Goal: Information Seeking & Learning: Learn about a topic

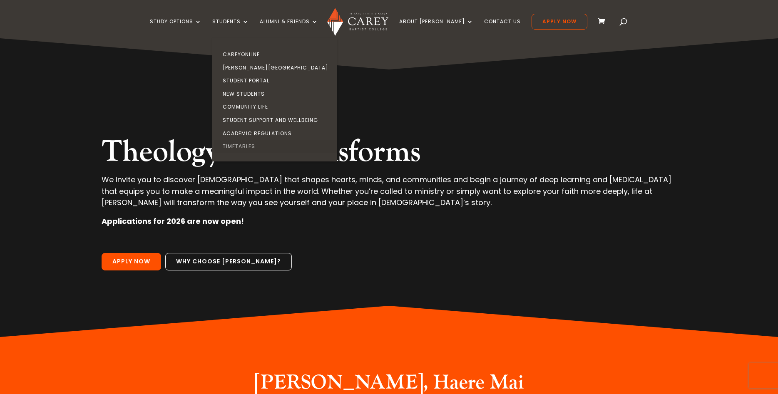
click at [265, 143] on link "Timetables" at bounding box center [276, 146] width 125 height 13
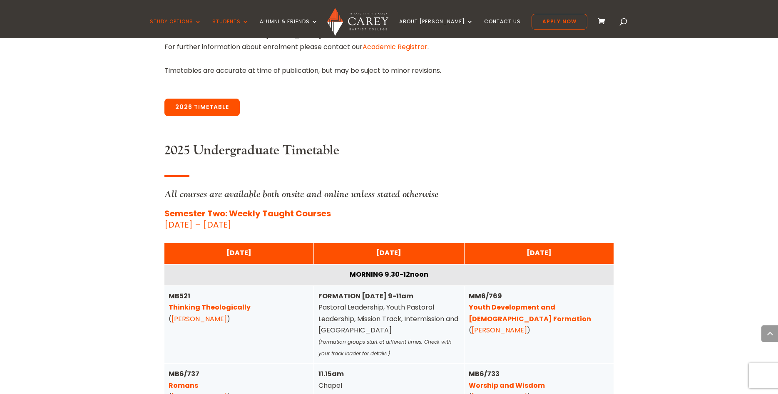
click at [205, 111] on link "2026 Timetable" at bounding box center [201, 107] width 75 height 17
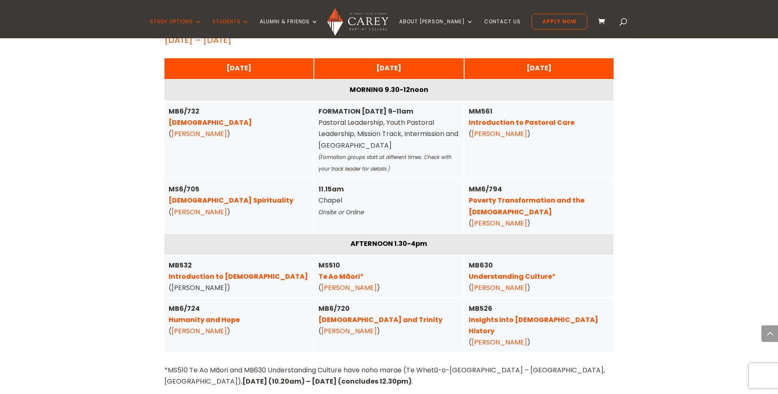
scroll to position [2113, 0]
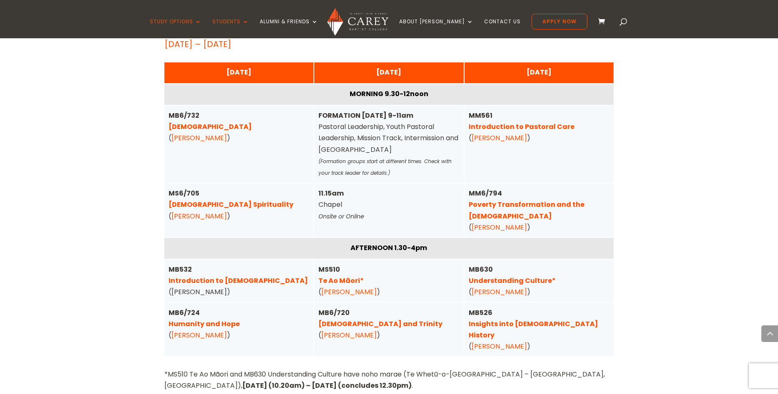
click at [337, 319] on link "Christ and Trinity" at bounding box center [381, 324] width 124 height 10
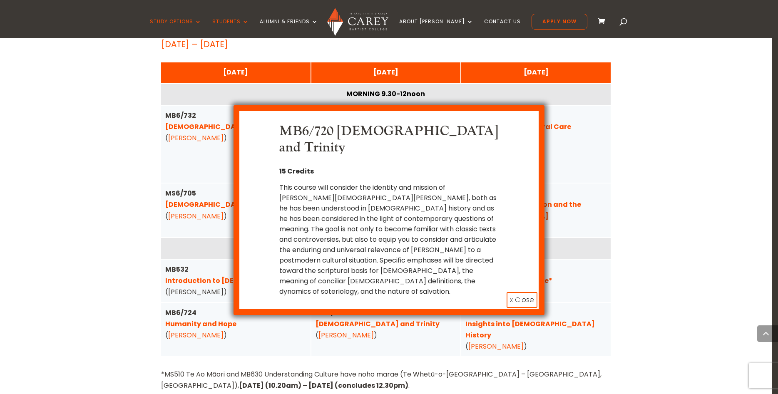
click at [519, 292] on button "x Close" at bounding box center [522, 300] width 31 height 16
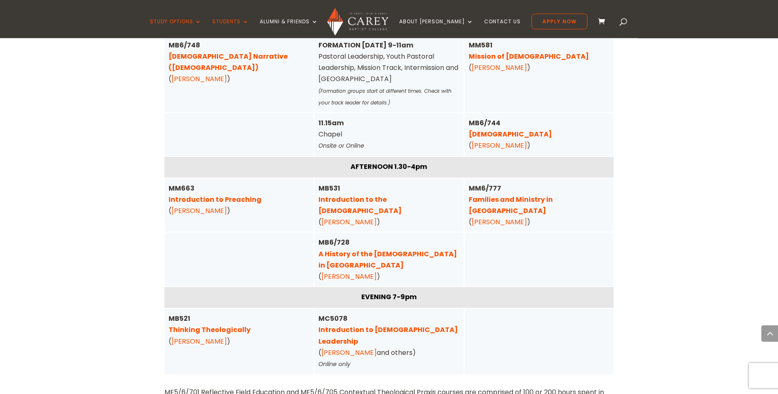
scroll to position [2920, 0]
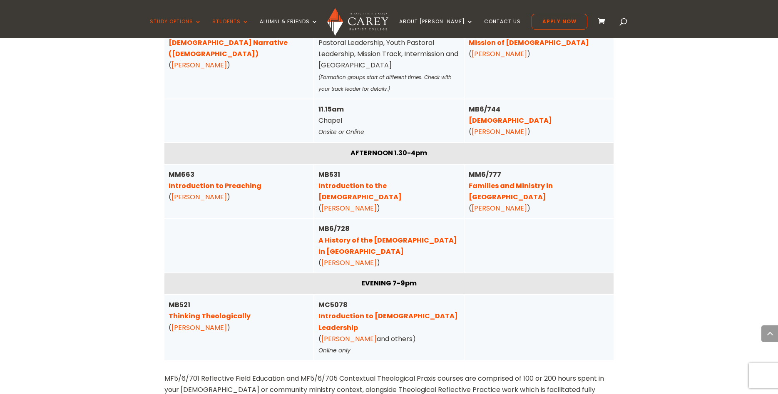
click at [239, 181] on link "Introduction to Preaching" at bounding box center [215, 186] width 93 height 10
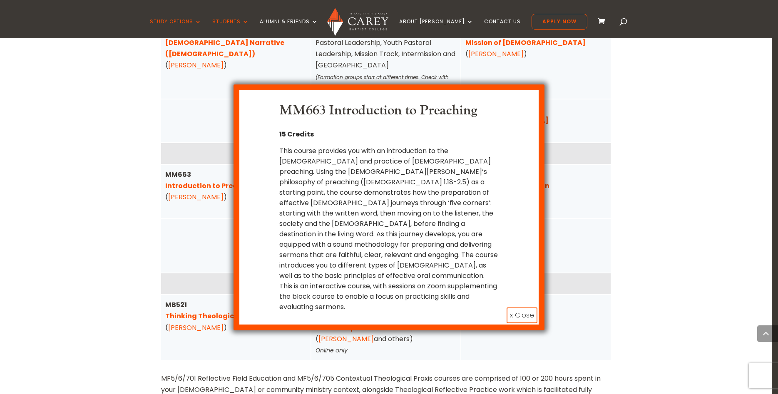
click at [525, 308] on button "x Close" at bounding box center [522, 316] width 31 height 16
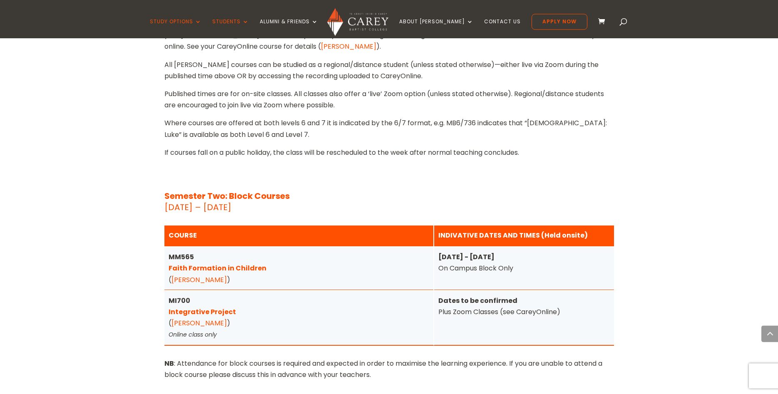
scroll to position [3302, 0]
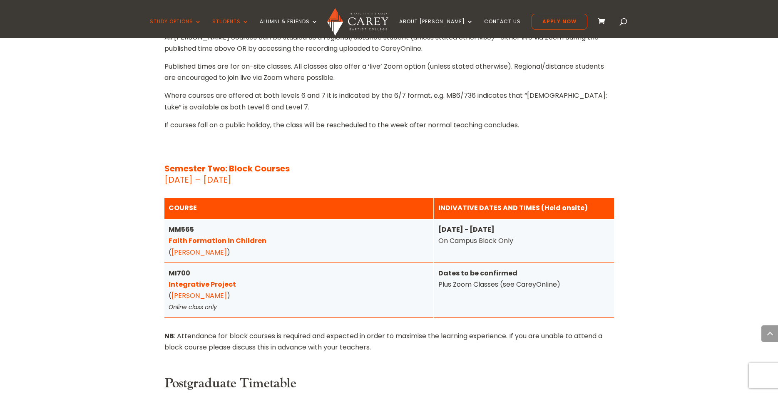
click at [189, 280] on link "Integrative Project" at bounding box center [202, 285] width 67 height 10
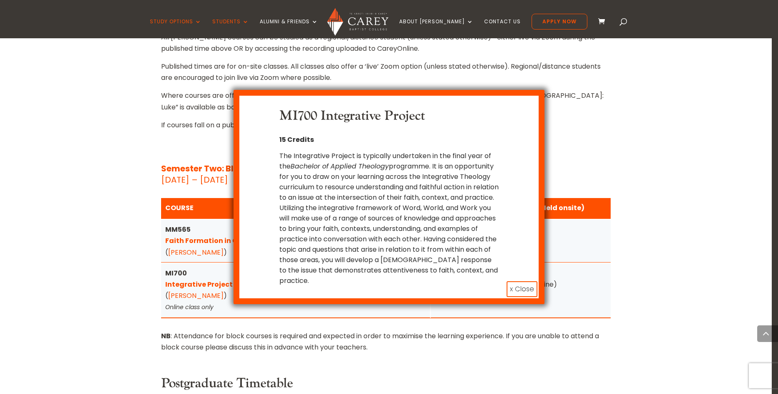
click at [526, 288] on button "x Close" at bounding box center [522, 290] width 31 height 16
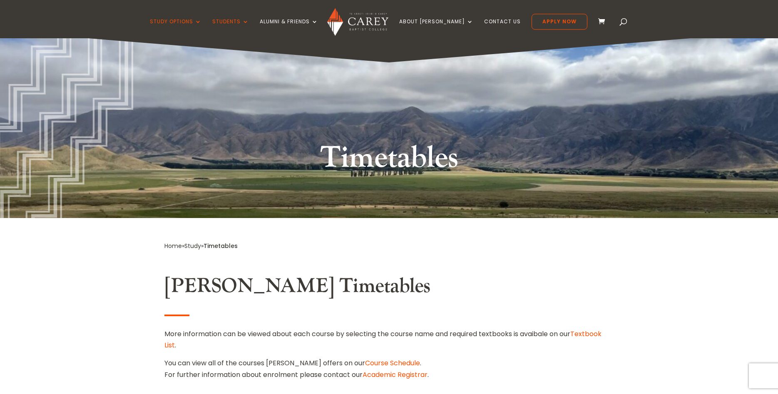
scroll to position [0, 0]
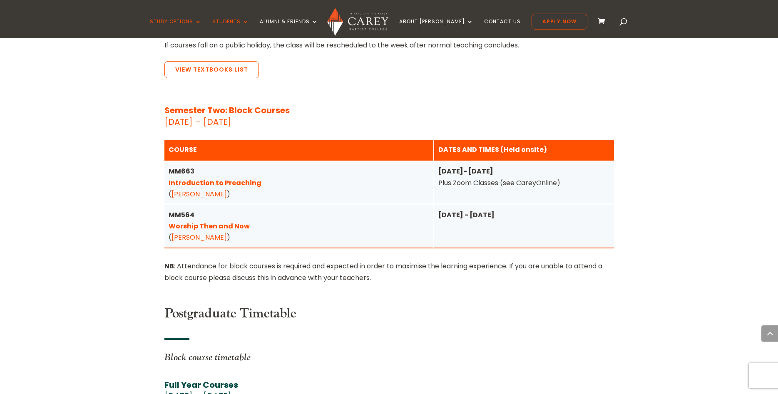
scroll to position [1147, 0]
